Goal: Task Accomplishment & Management: Complete application form

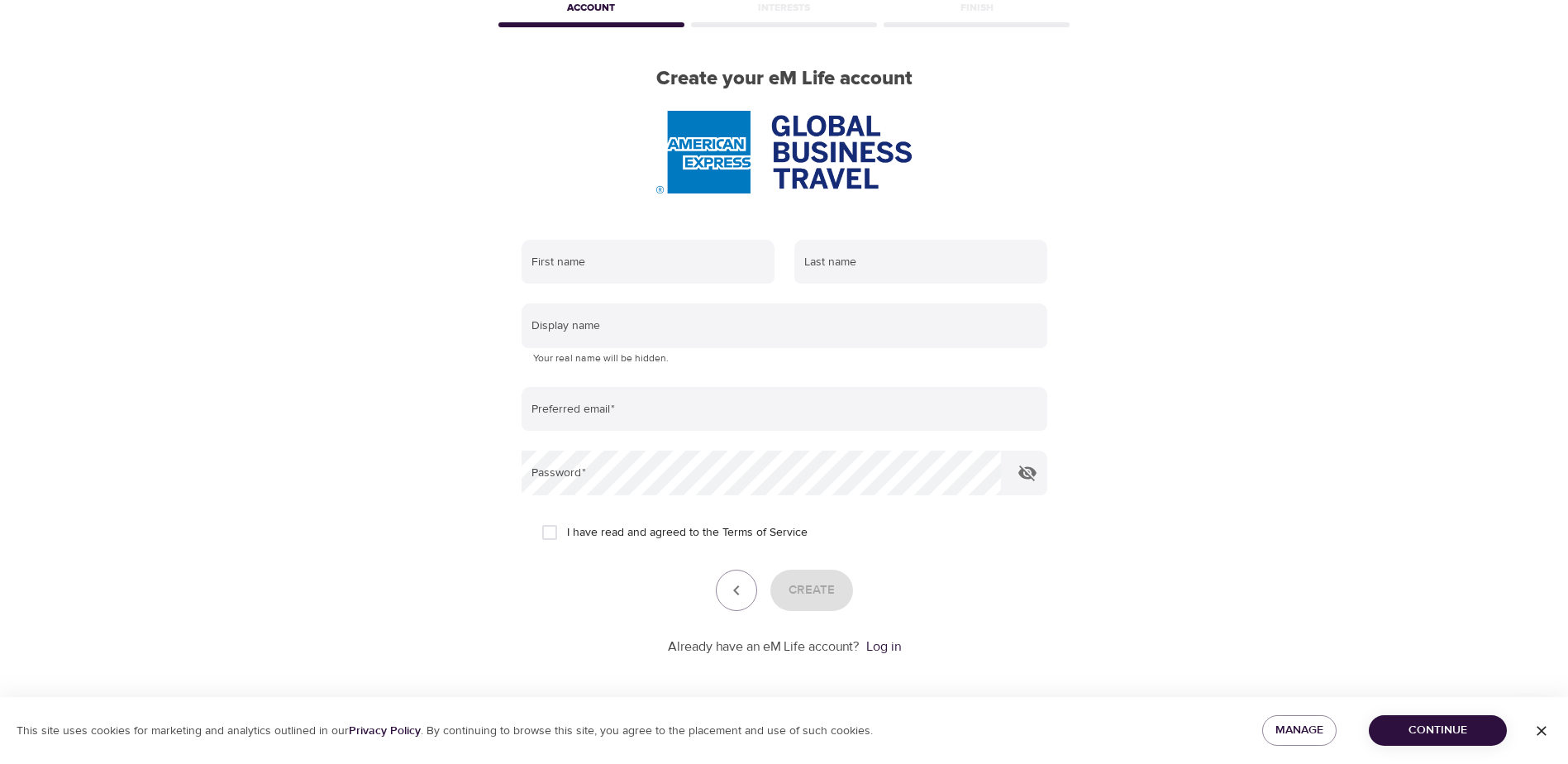
scroll to position [94, 0]
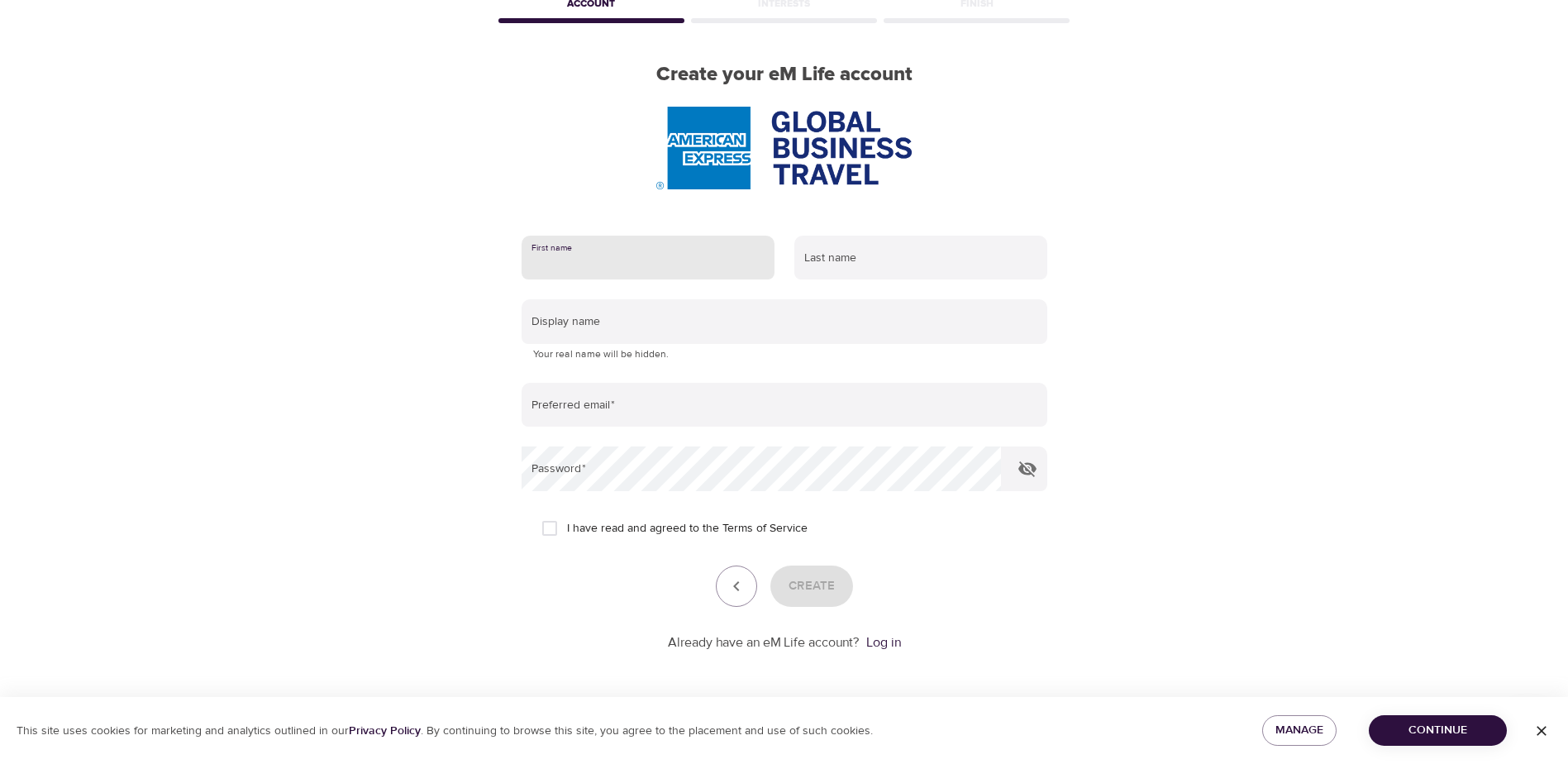
click at [691, 263] on input "text" at bounding box center [648, 257] width 253 height 44
type input "[PERSON_NAME]"
type input "[EMAIL_ADDRESS][DOMAIN_NAME]"
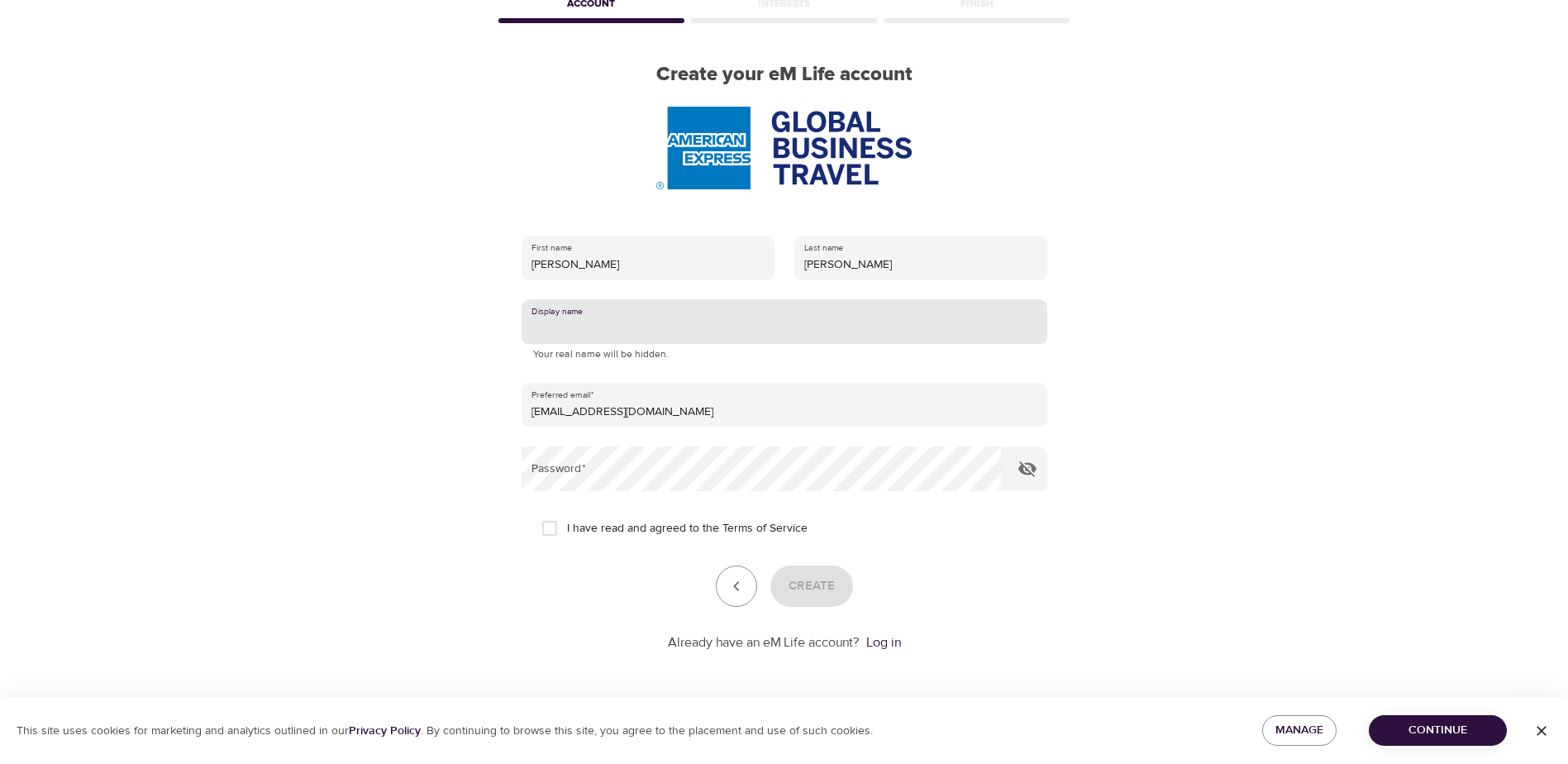
click at [636, 331] on input "text" at bounding box center [784, 321] width 525 height 44
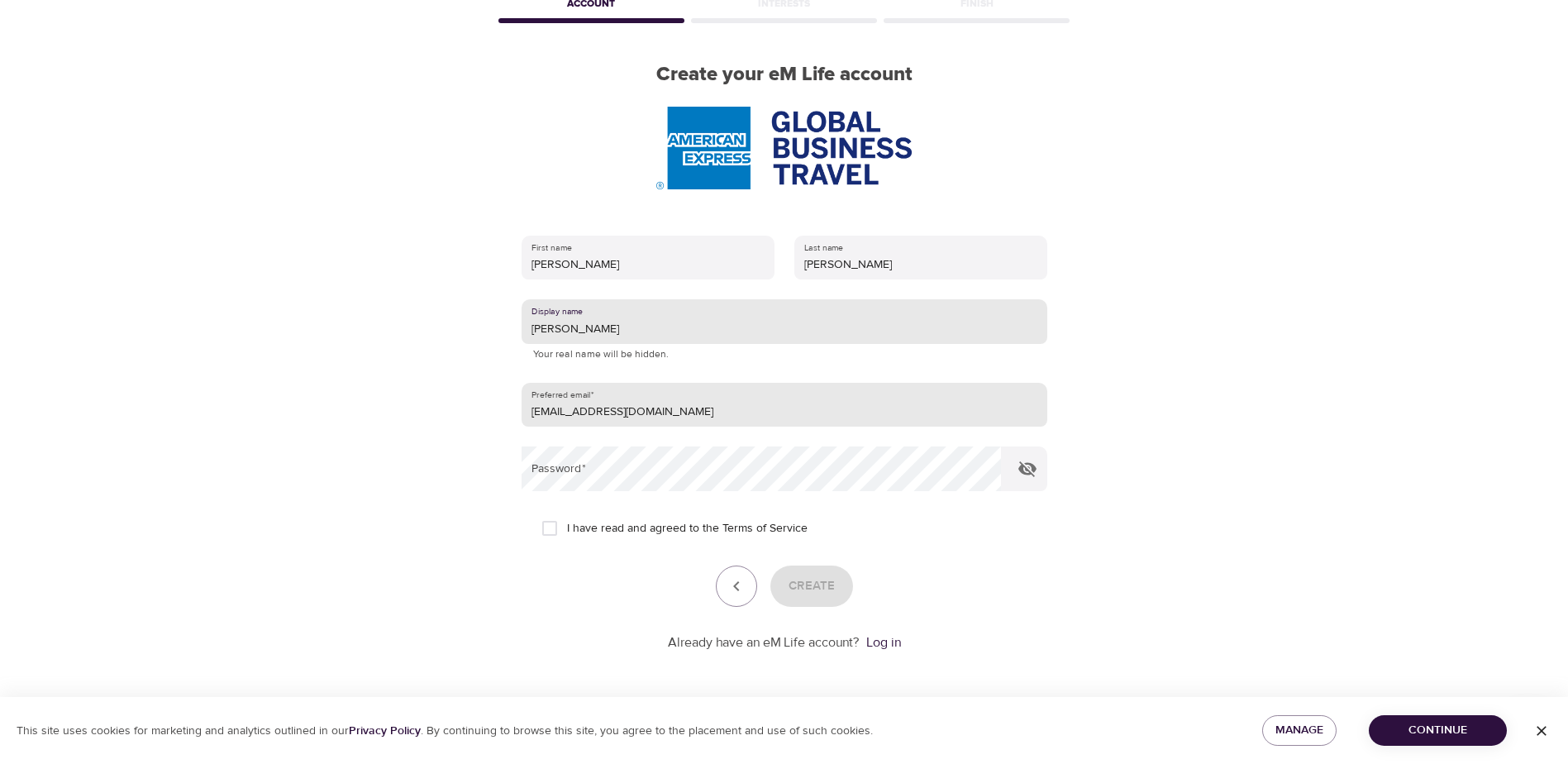
type input "[PERSON_NAME]"
drag, startPoint x: 676, startPoint y: 417, endPoint x: 686, endPoint y: 414, distance: 10.4
click at [676, 417] on input "[EMAIL_ADDRESS][DOMAIN_NAME]" at bounding box center [784, 404] width 525 height 44
drag, startPoint x: 686, startPoint y: 414, endPoint x: 414, endPoint y: 413, distance: 272.0
click at [414, 413] on div "User Profile Account Interests Finish Create your eM Life account First name [P…" at bounding box center [785, 287] width 943 height 764
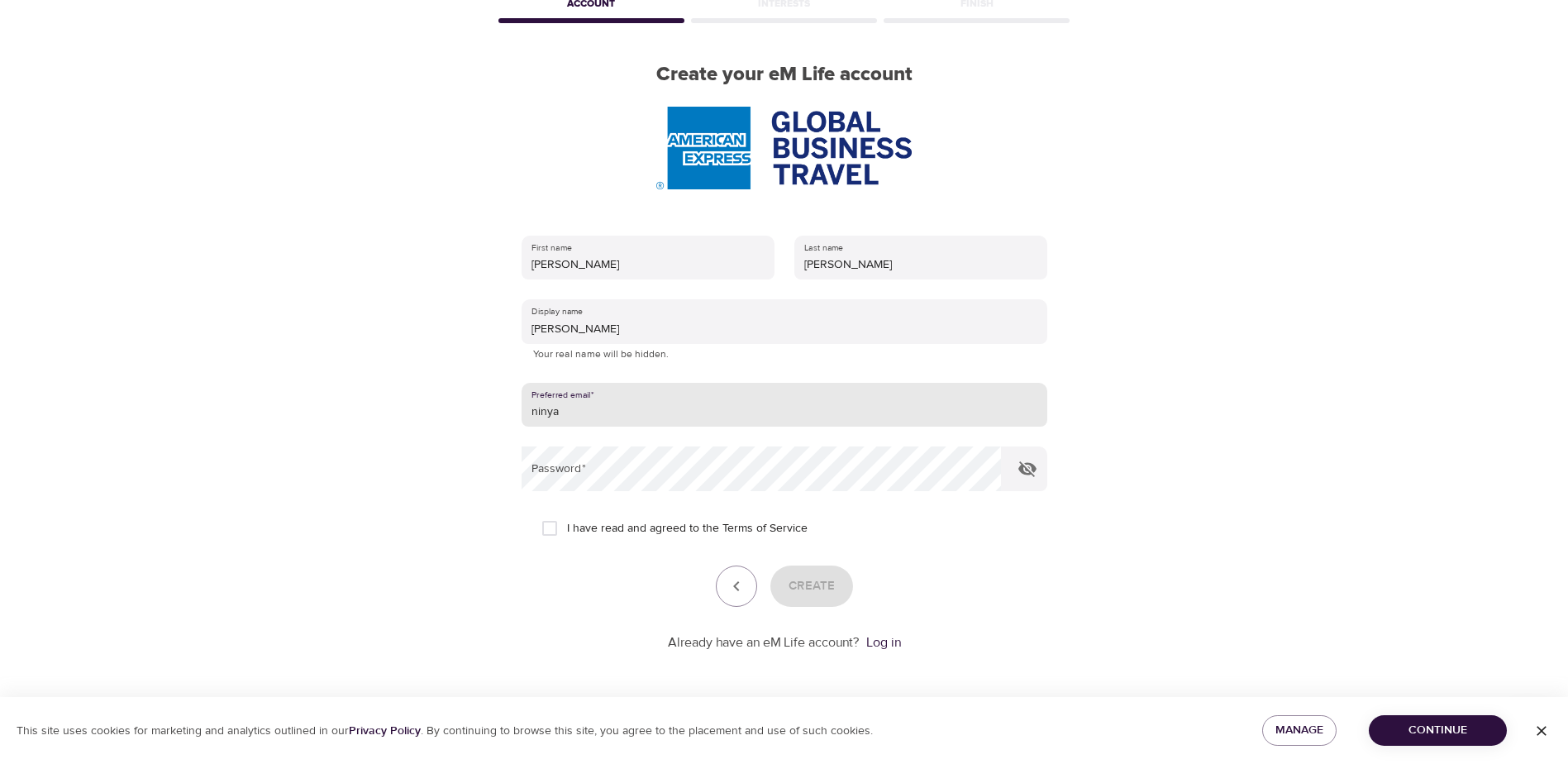
type input "[EMAIL_ADDRESS][DOMAIN_NAME]"
click at [548, 527] on input "I have read and agreed to the Terms of Service" at bounding box center [550, 528] width 35 height 35
checkbox input "true"
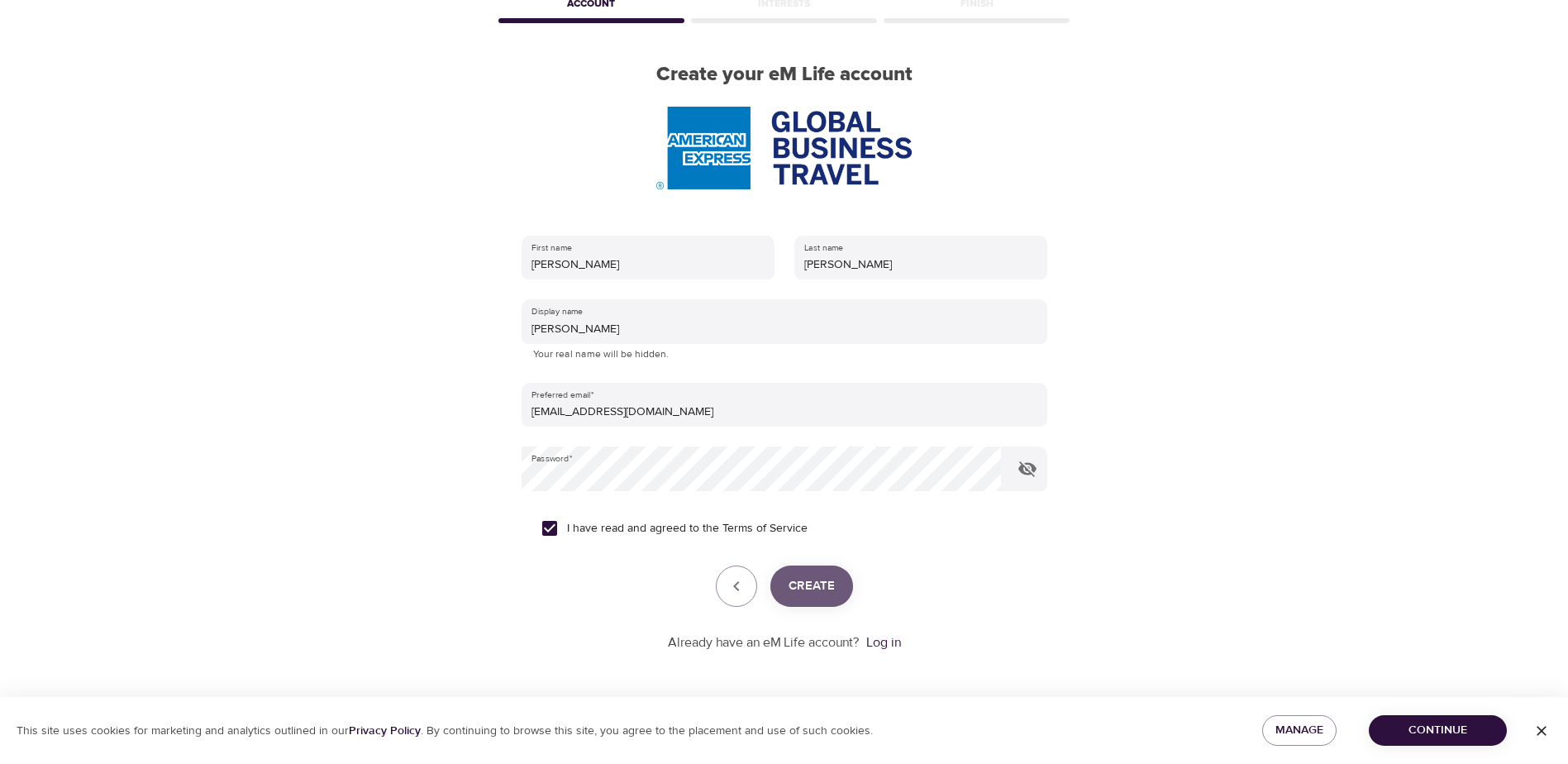
click at [834, 585] on button "Create" at bounding box center [811, 585] width 83 height 41
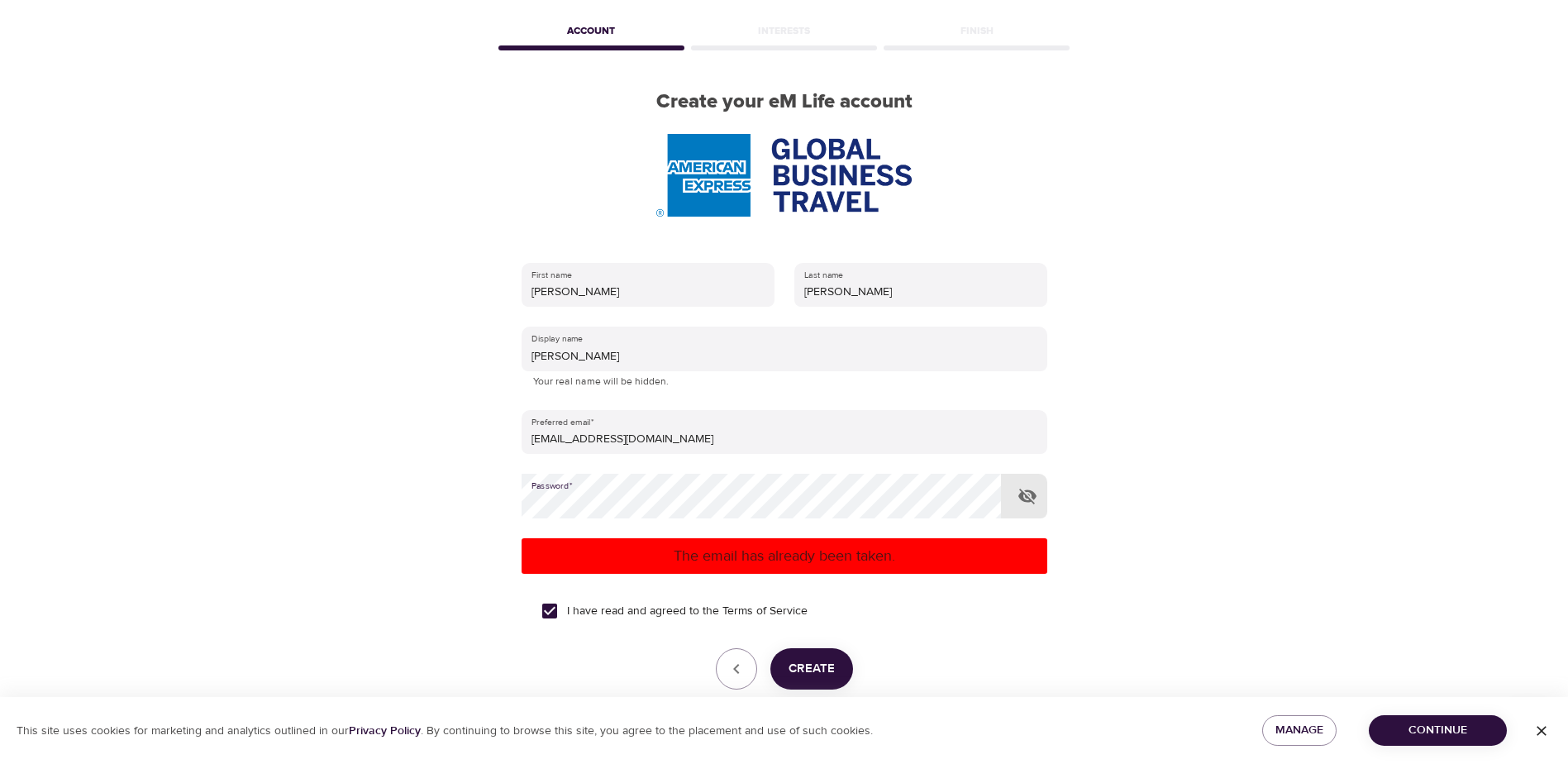
scroll to position [150, 0]
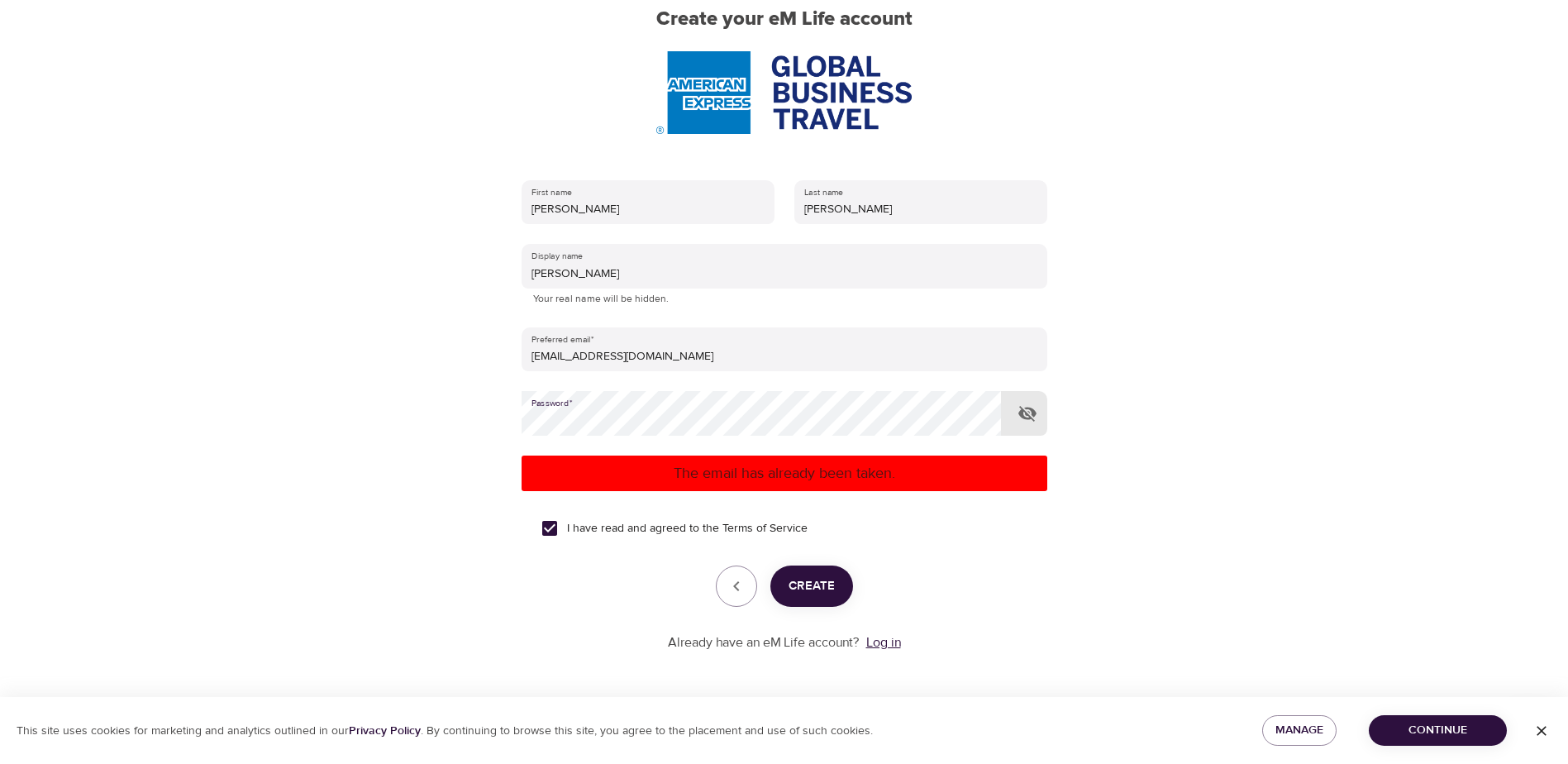
click at [893, 643] on link "Log in" at bounding box center [883, 642] width 35 height 17
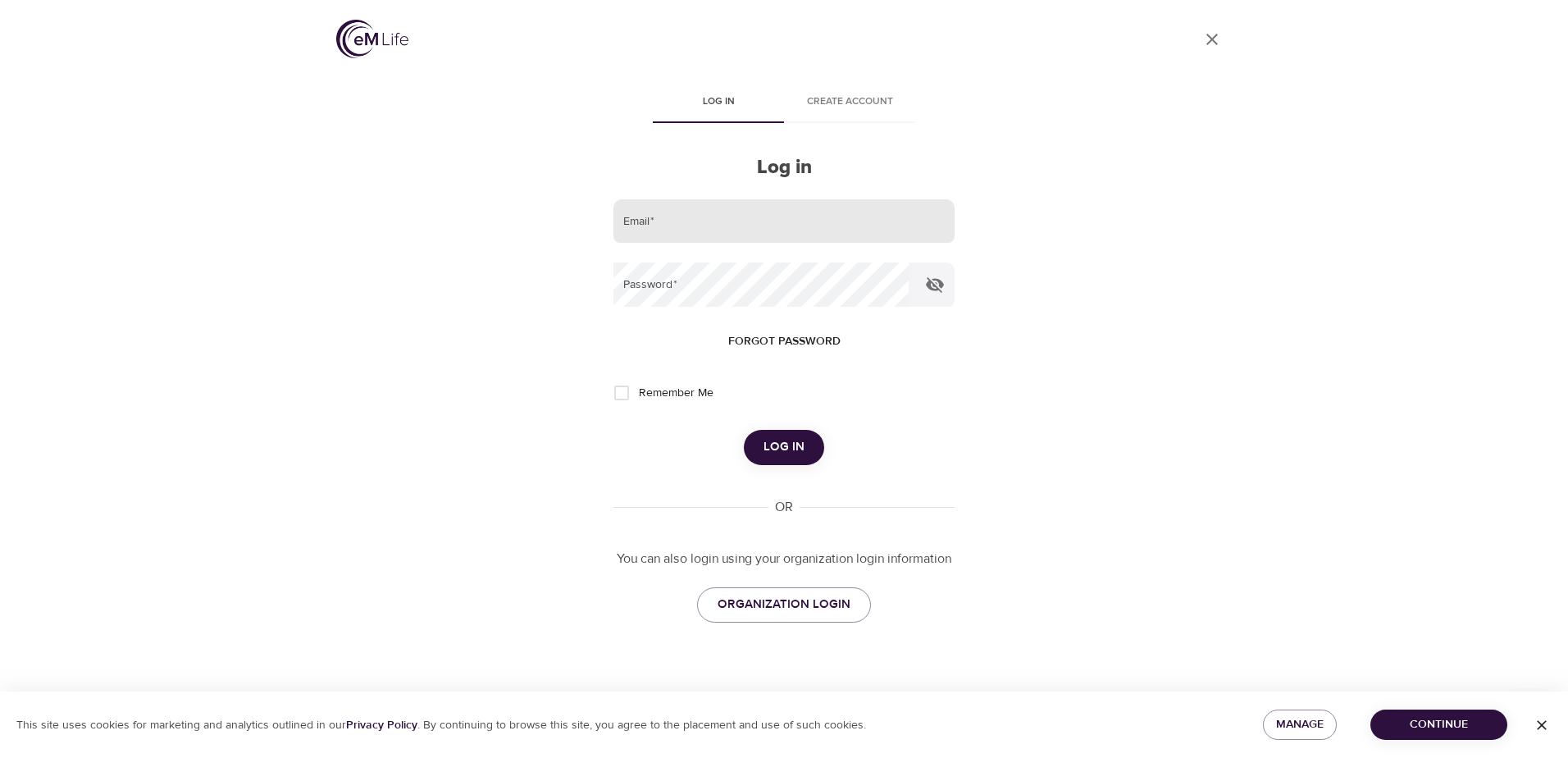
click at [665, 232] on input "email" at bounding box center [784, 221] width 341 height 44
type input "[EMAIL_ADDRESS][DOMAIN_NAME]"
click at [788, 457] on span "Log in" at bounding box center [783, 447] width 41 height 22
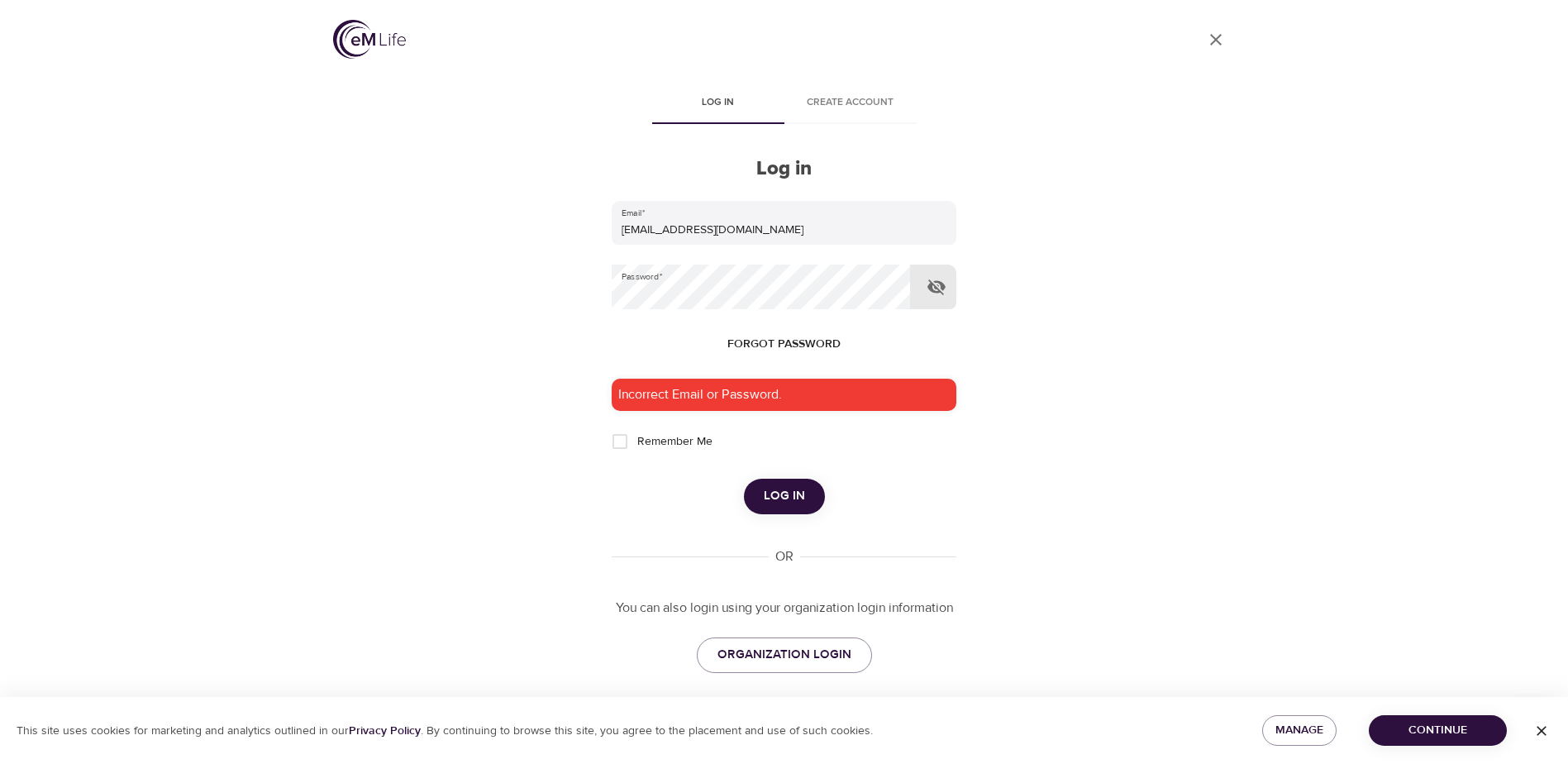
drag, startPoint x: 916, startPoint y: 284, endPoint x: 929, endPoint y: 288, distance: 13.6
click at [917, 285] on div at bounding box center [783, 287] width 344 height 44
click at [930, 288] on icon "button" at bounding box center [936, 287] width 18 height 16
click at [769, 492] on span "Log in" at bounding box center [784, 496] width 41 height 22
click at [943, 290] on icon "button" at bounding box center [936, 287] width 18 height 12
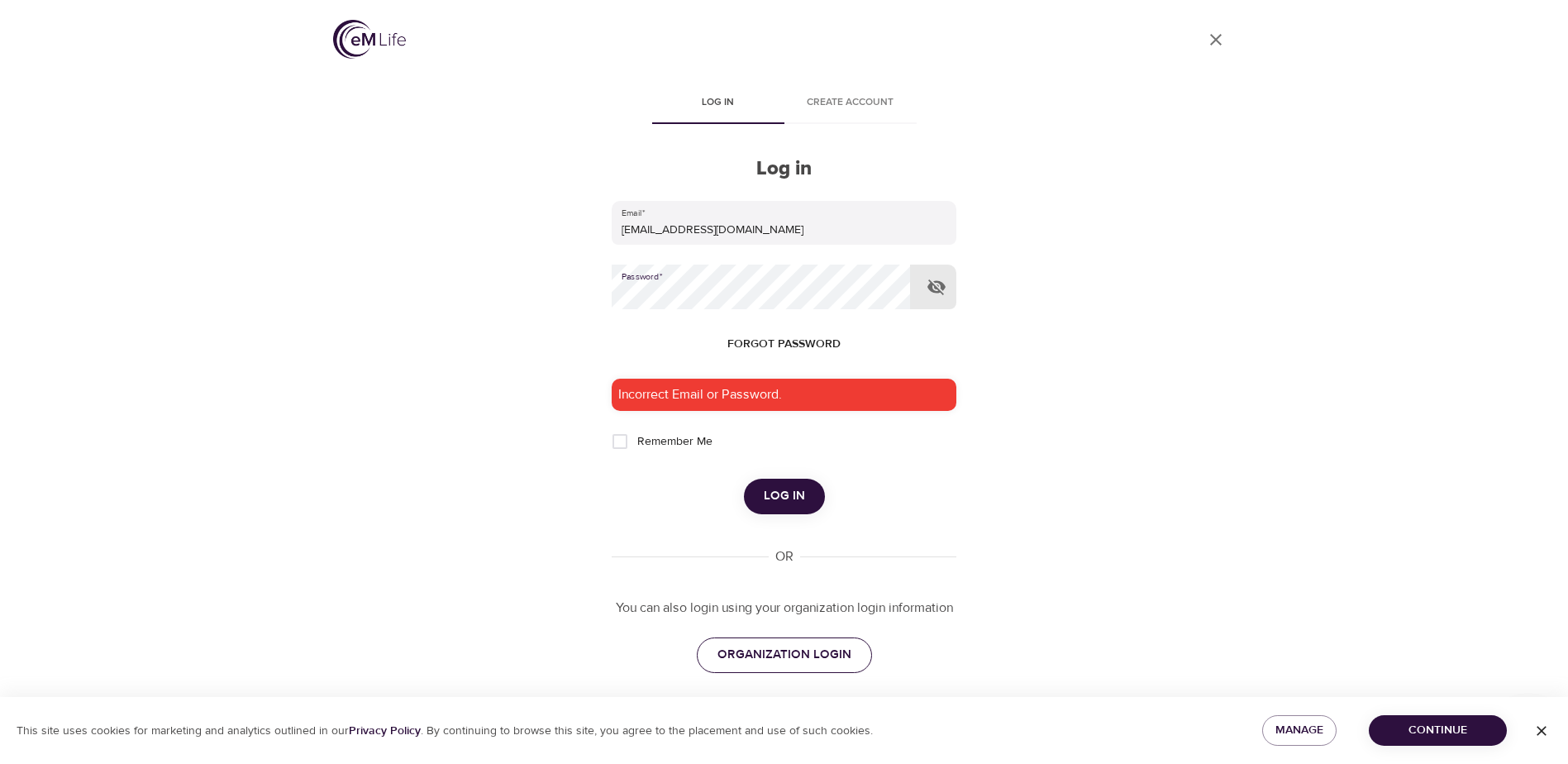
click at [817, 652] on span "ORGANIZATION LOGIN" at bounding box center [785, 654] width 134 height 22
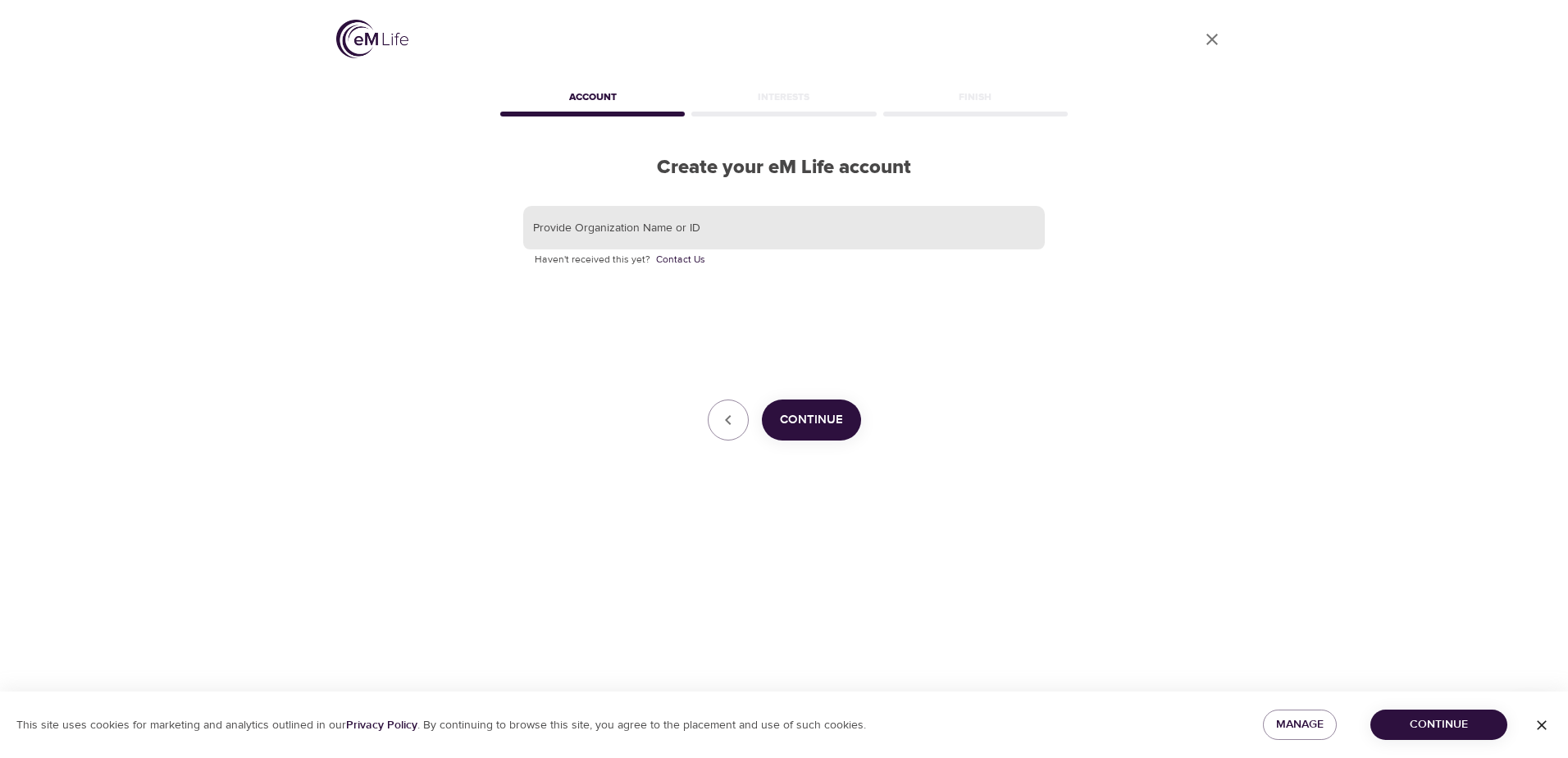
click at [721, 226] on input "text" at bounding box center [783, 227] width 521 height 44
type input "gbt"
click at [825, 415] on span "Continue" at bounding box center [811, 419] width 63 height 22
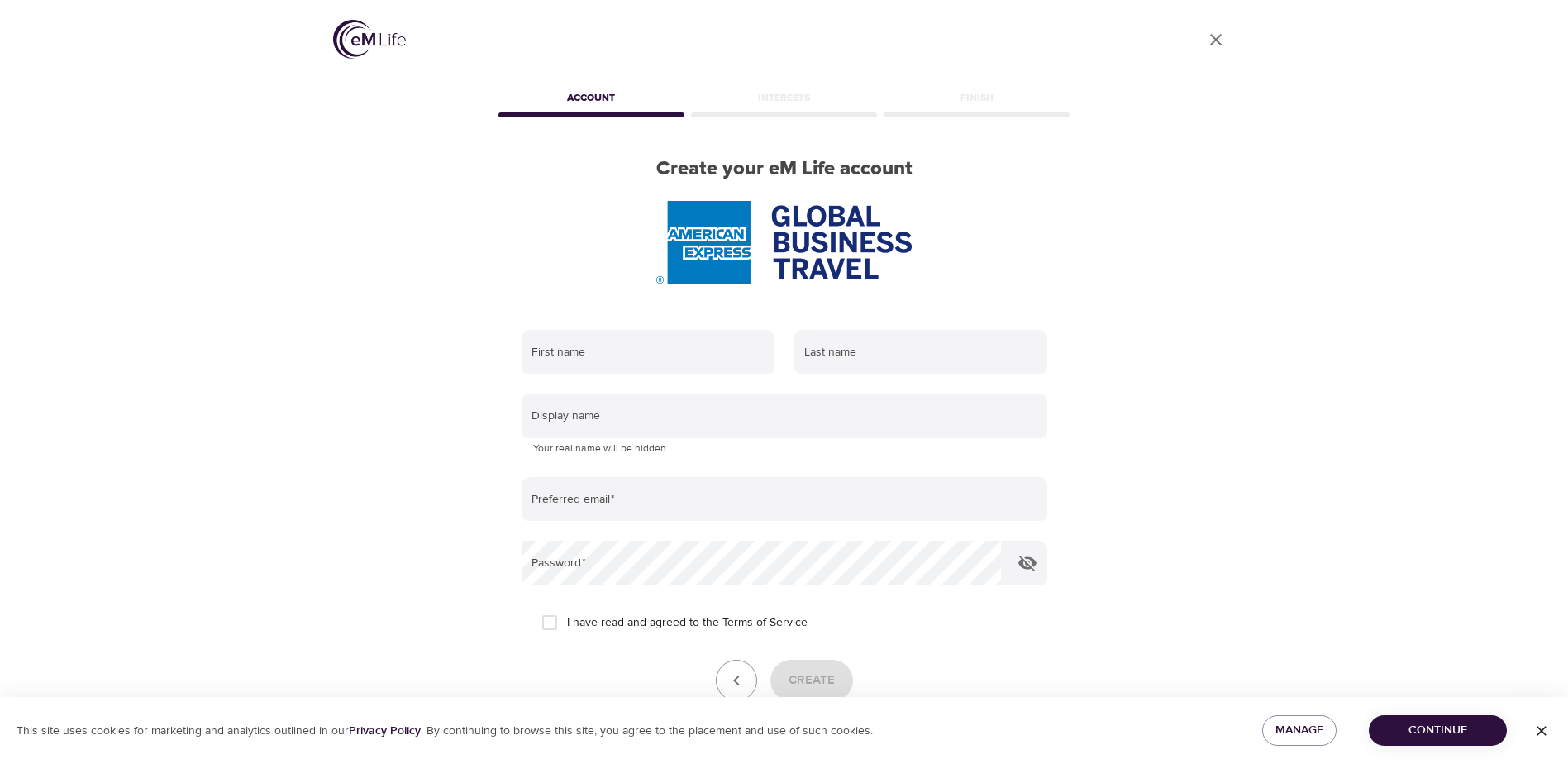
click at [641, 389] on form "First name Last name Display name Your real name will be hidden. Preferred emai…" at bounding box center [784, 533] width 525 height 427
click at [630, 359] on input "text" at bounding box center [648, 352] width 253 height 44
click at [1408, 208] on div "User Profile Account Interests Finish Create your eM Life account First name La…" at bounding box center [784, 382] width 1568 height 764
